Goal: Check status: Check status

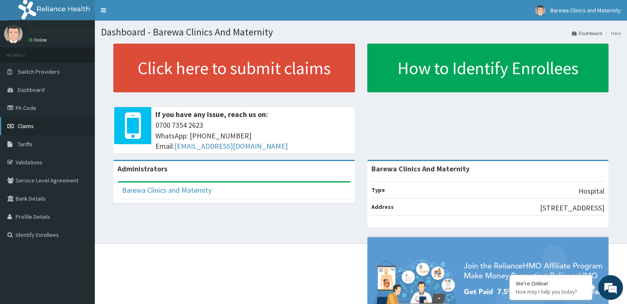
click at [22, 130] on link "Claims" at bounding box center [47, 126] width 95 height 18
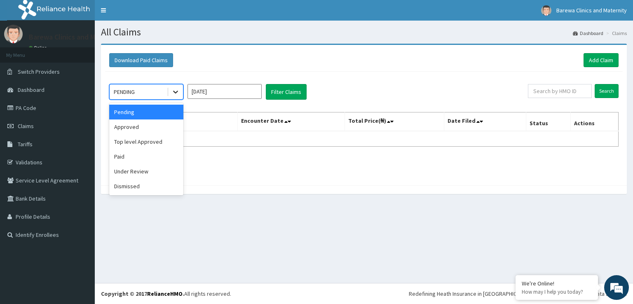
click at [178, 88] on icon at bounding box center [176, 92] width 8 height 8
click at [139, 156] on div "Paid" at bounding box center [146, 156] width 74 height 15
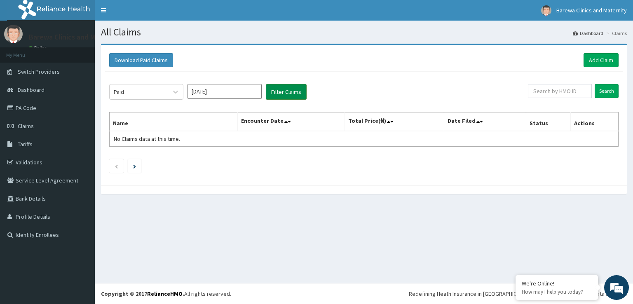
click at [280, 94] on button "Filter Claims" at bounding box center [286, 92] width 41 height 16
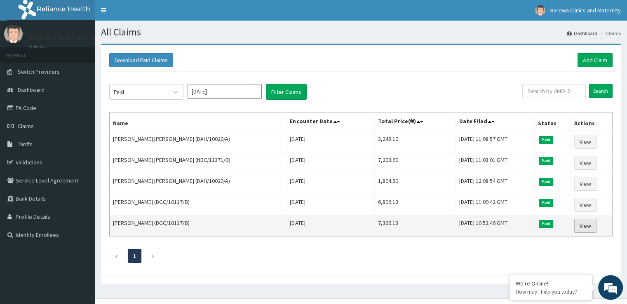
click at [591, 226] on link "View" at bounding box center [586, 226] width 22 height 14
